Goal: Find contact information: Find contact information

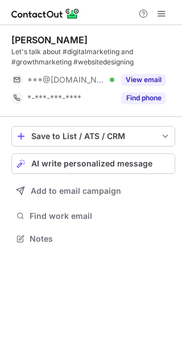
scroll to position [231, 182]
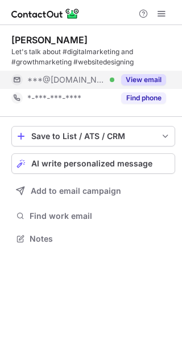
click at [132, 77] on button "View email" at bounding box center [143, 79] width 45 height 11
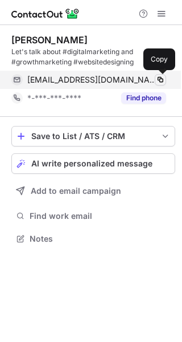
click at [162, 78] on span at bounding box center [160, 79] width 9 height 9
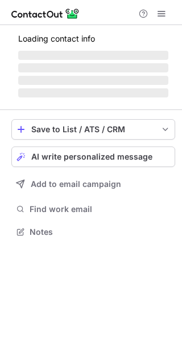
scroll to position [249, 182]
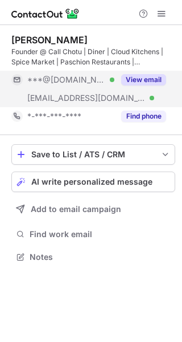
scroll to position [249, 182]
click at [140, 79] on button "View email" at bounding box center [143, 79] width 45 height 11
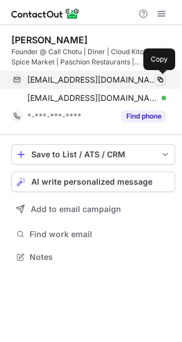
click at [161, 81] on span at bounding box center [160, 79] width 9 height 9
